Goal: Information Seeking & Learning: Compare options

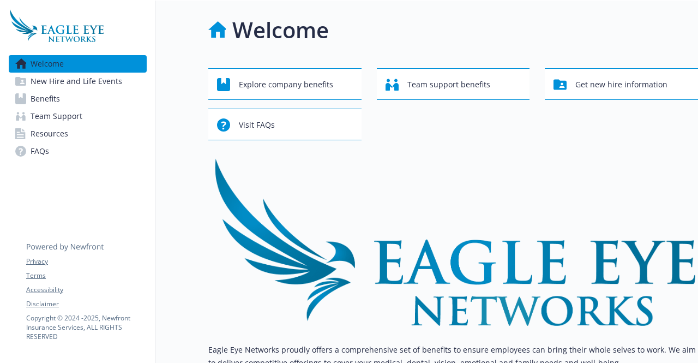
click at [97, 104] on link "Benefits" at bounding box center [78, 98] width 138 height 17
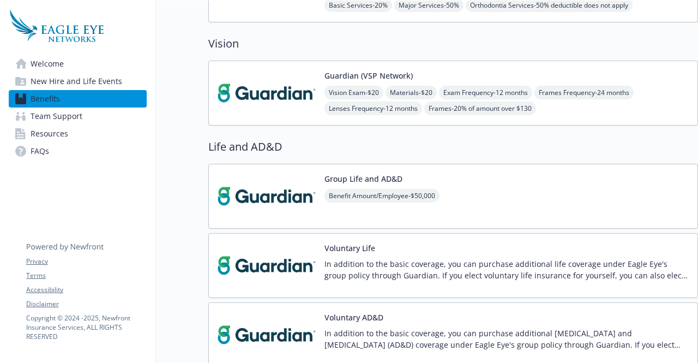
scroll to position [0, 8]
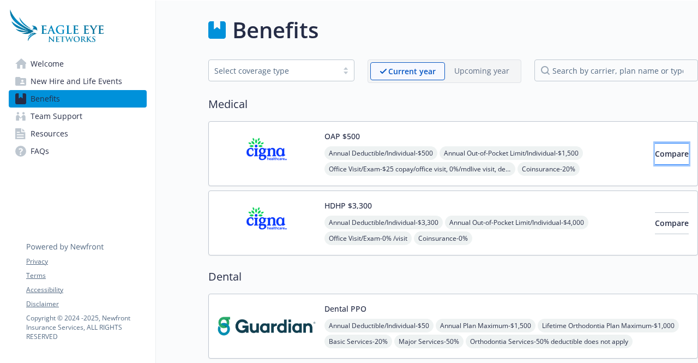
click at [655, 160] on button "Compare" at bounding box center [672, 154] width 34 height 22
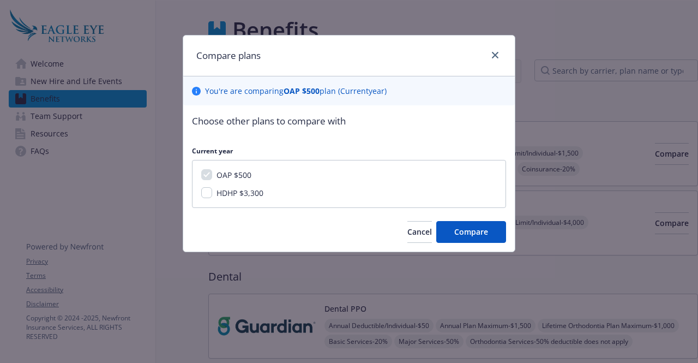
click at [249, 193] on span "HDHP $3,300" at bounding box center [240, 193] width 47 height 10
click at [212, 193] on input "HDHP $3,300" at bounding box center [206, 192] width 11 height 11
checkbox input "true"
click at [489, 229] on button "Compare" at bounding box center [471, 232] width 70 height 22
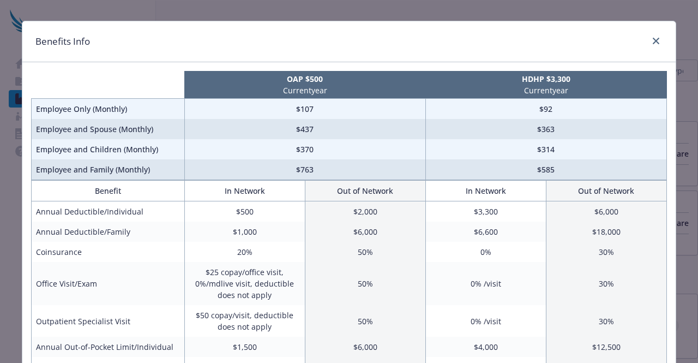
scroll to position [0, 0]
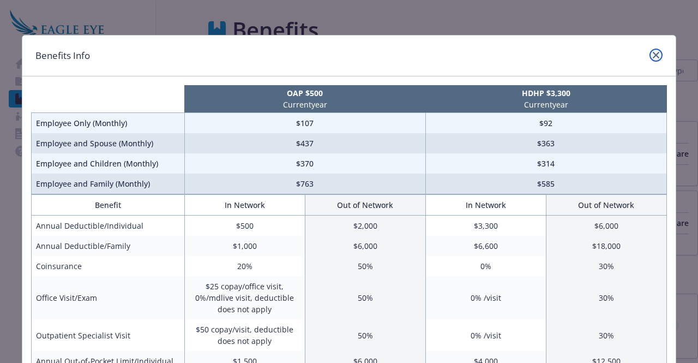
click at [653, 56] on icon "close" at bounding box center [656, 55] width 7 height 7
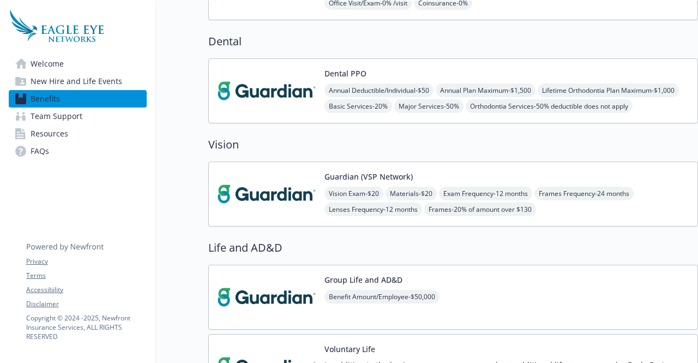
scroll to position [0, 8]
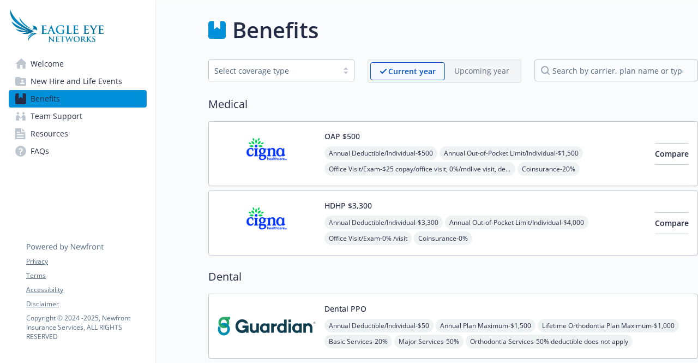
click at [76, 80] on span "New Hire and Life Events" at bounding box center [77, 81] width 92 height 17
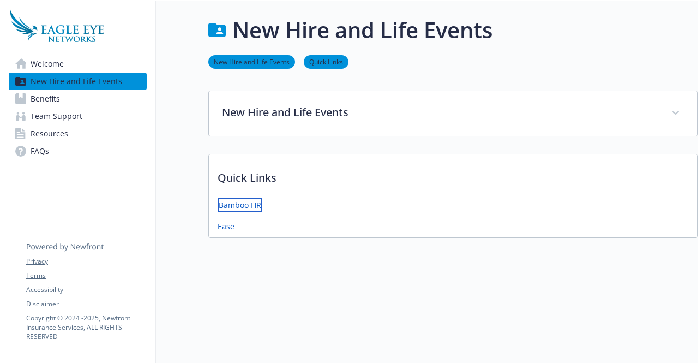
click at [233, 206] on link "Bamboo HR" at bounding box center [240, 205] width 45 height 14
click at [65, 69] on link "Welcome" at bounding box center [78, 63] width 138 height 17
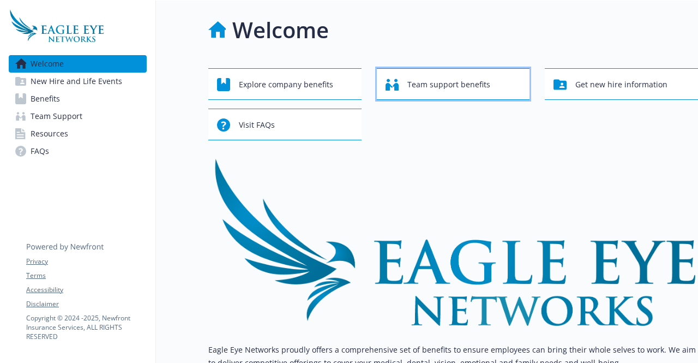
click at [463, 87] on span "Team support benefits" at bounding box center [448, 84] width 83 height 21
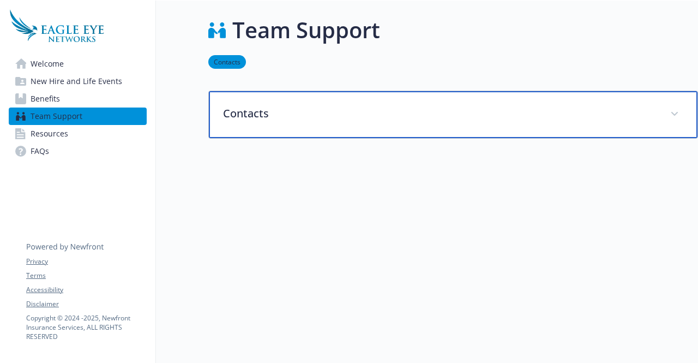
click at [264, 112] on p "Contacts" at bounding box center [440, 113] width 434 height 16
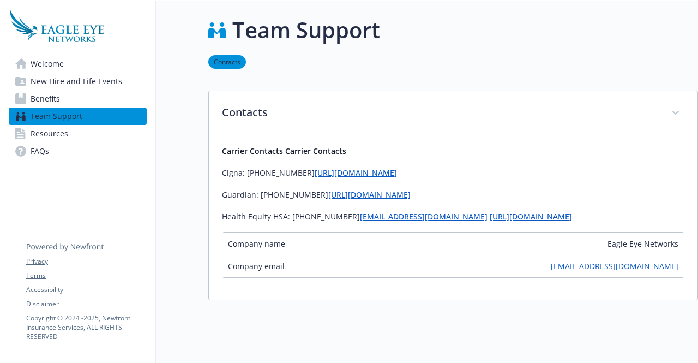
click at [51, 129] on span "Resources" at bounding box center [50, 133] width 38 height 17
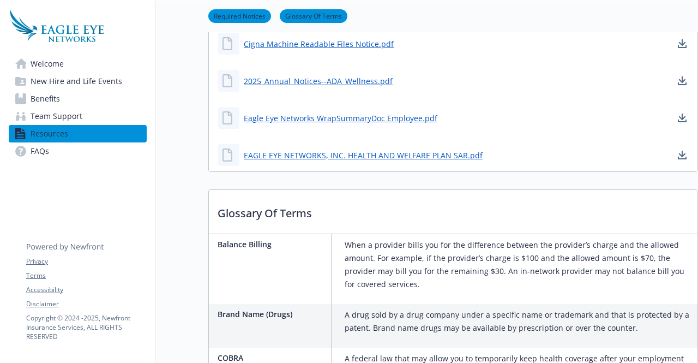
scroll to position [26, 8]
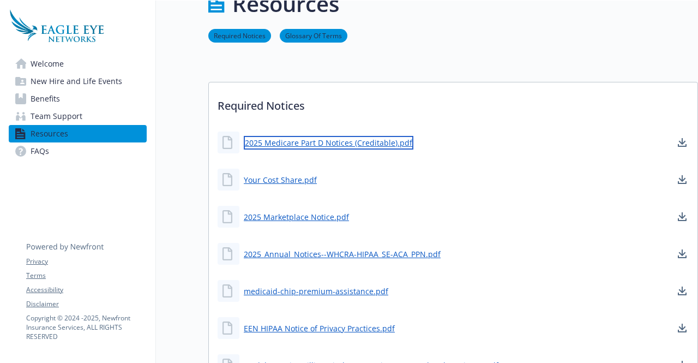
click at [333, 142] on link "2025 Medicare Part D Notices (Creditable).pdf" at bounding box center [329, 143] width 170 height 14
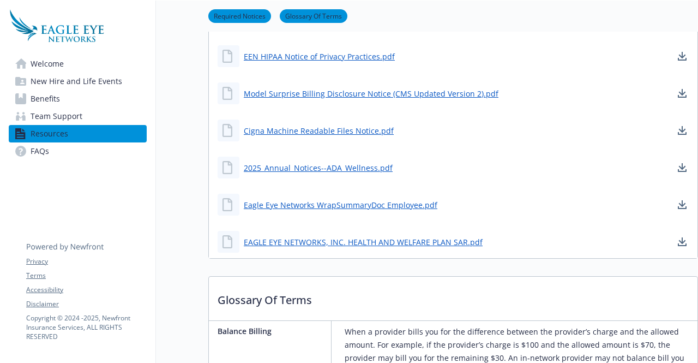
scroll to position [298, 8]
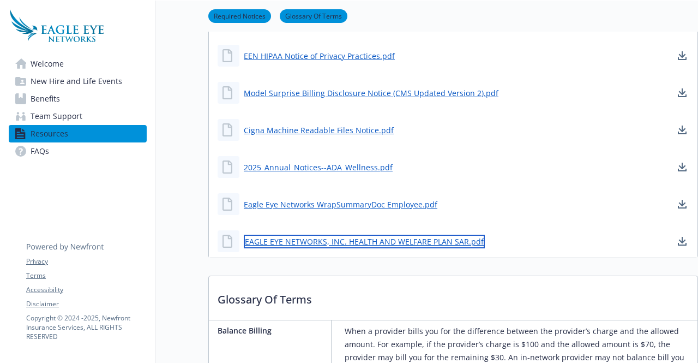
click at [362, 239] on link "EAGLE EYE NETWORKS, INC. HEALTH AND WELFARE PLAN SAR.pdf" at bounding box center [364, 242] width 241 height 14
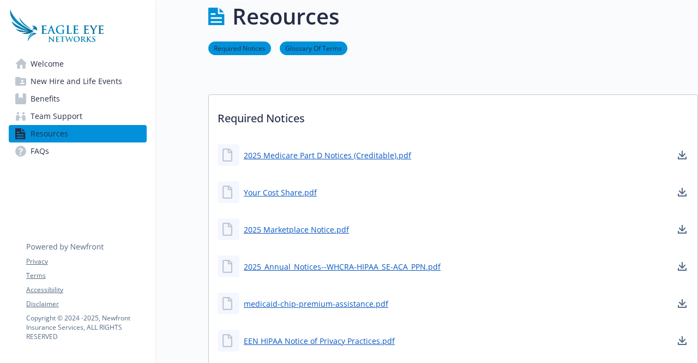
scroll to position [0, 8]
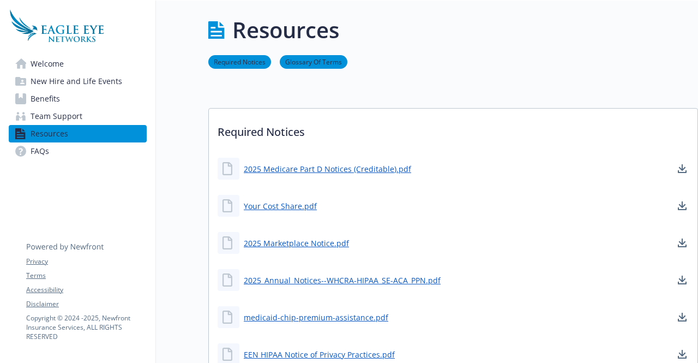
click at [31, 65] on span "Welcome" at bounding box center [47, 63] width 33 height 17
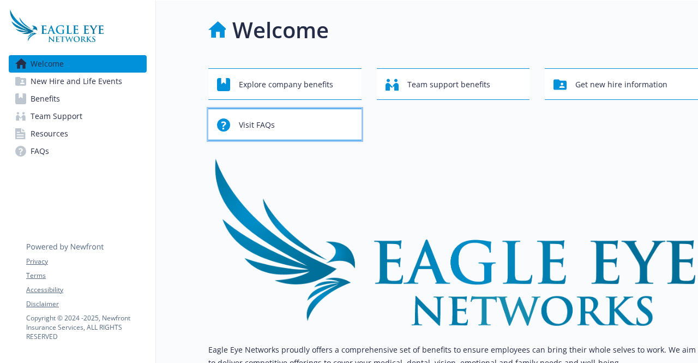
click at [259, 137] on button "Visit FAQs" at bounding box center [284, 125] width 153 height 32
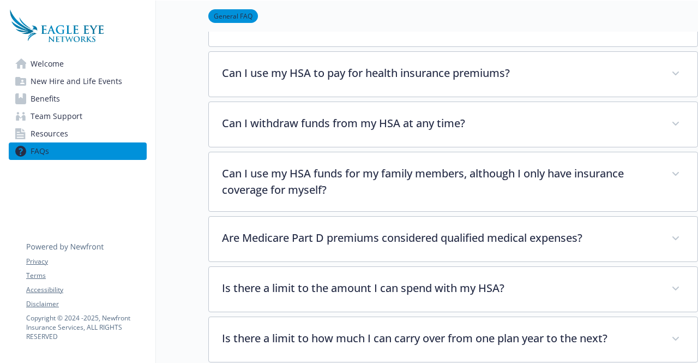
scroll to position [946, 8]
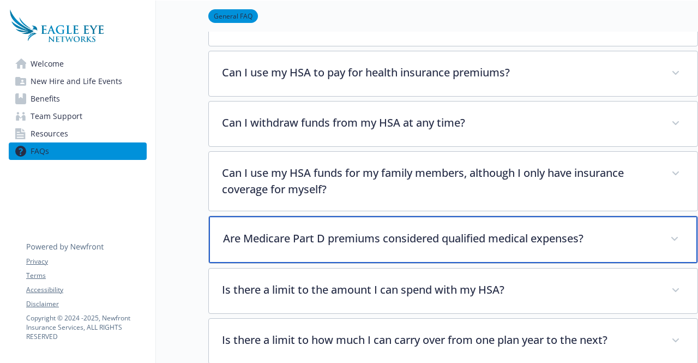
click at [294, 231] on div "Are Medicare Part D premiums considered qualified medical expenses?" at bounding box center [453, 239] width 489 height 47
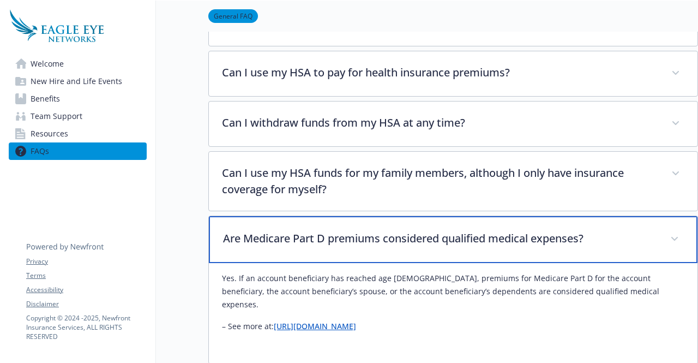
click at [293, 232] on div "Are Medicare Part D premiums considered qualified medical expenses?" at bounding box center [453, 239] width 489 height 47
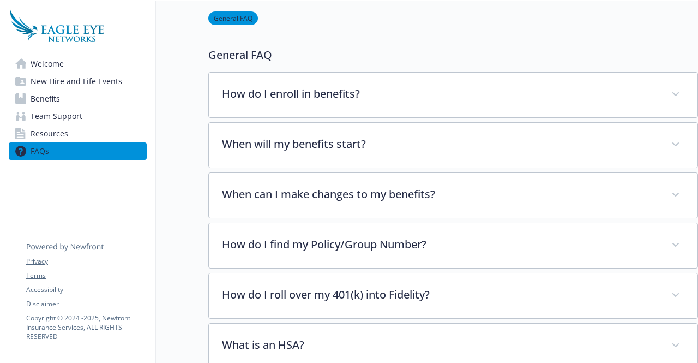
scroll to position [0, 8]
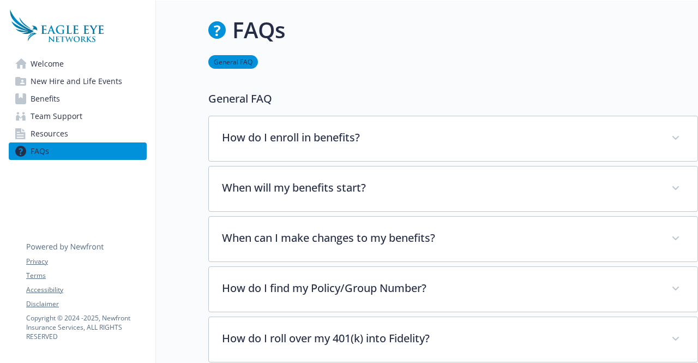
click at [42, 117] on span "Team Support" at bounding box center [57, 115] width 52 height 17
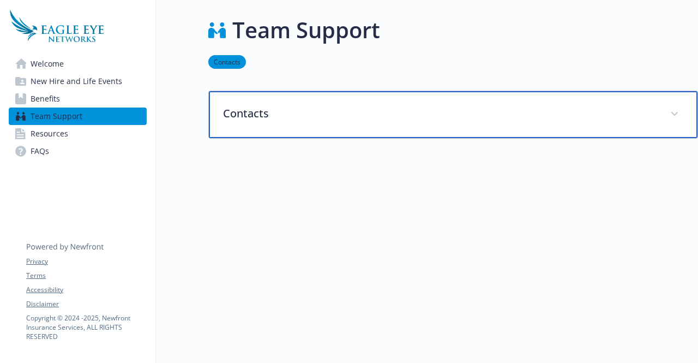
click at [274, 115] on p "Contacts" at bounding box center [440, 113] width 434 height 16
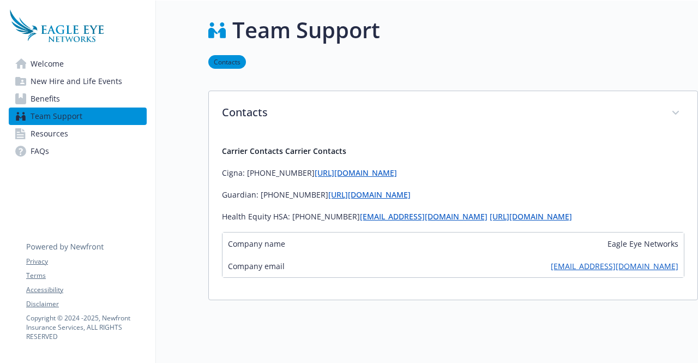
click at [51, 81] on span "New Hire and Life Events" at bounding box center [77, 81] width 92 height 17
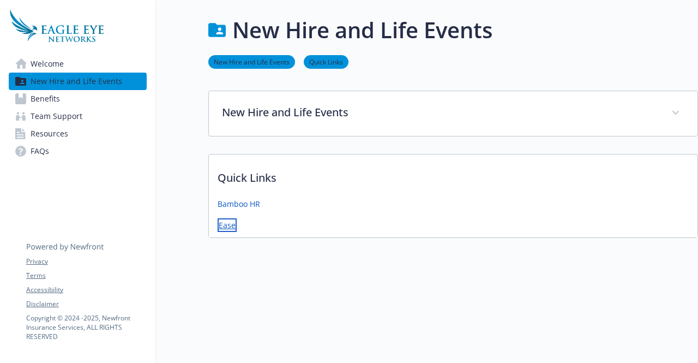
click at [219, 219] on link "Ease" at bounding box center [227, 225] width 19 height 14
click at [267, 257] on div "New Hire and Life Events New Hire and Life Events Quick Links New Hire and Life…" at bounding box center [427, 182] width 542 height 363
